Goal: Task Accomplishment & Management: Manage account settings

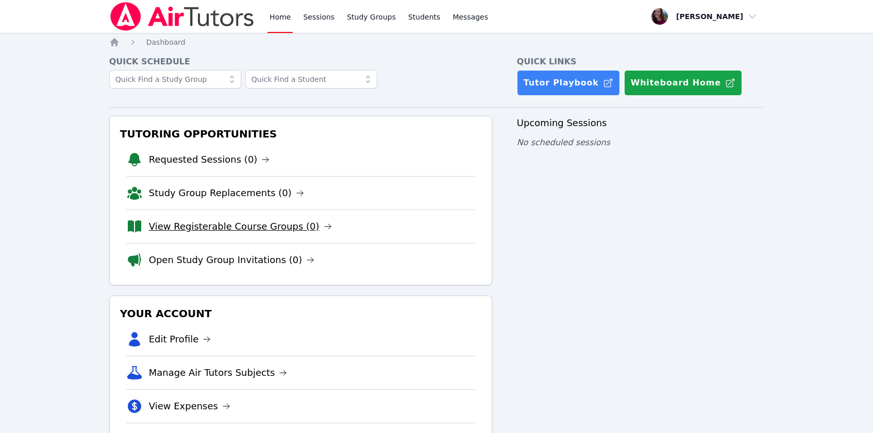
click at [215, 223] on link "View Registerable Course Groups (0)" at bounding box center [240, 226] width 183 height 14
